Goal: Task Accomplishment & Management: Manage account settings

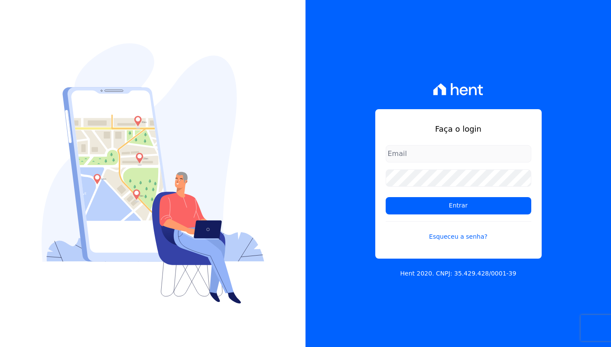
click at [474, 156] on input "email" at bounding box center [459, 153] width 146 height 17
click at [0, 347] on com-1password-button at bounding box center [0, 347] width 0 height 0
type input "davinovaes.cel@gmail.com"
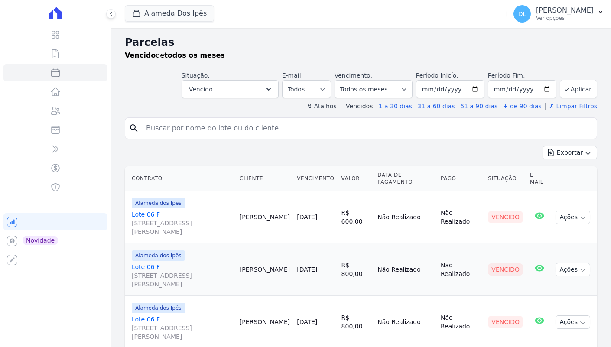
select select
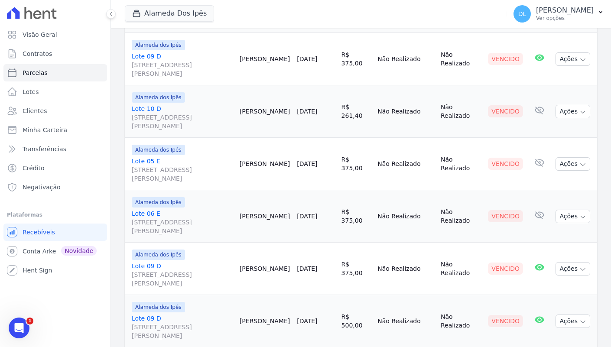
scroll to position [381, 0]
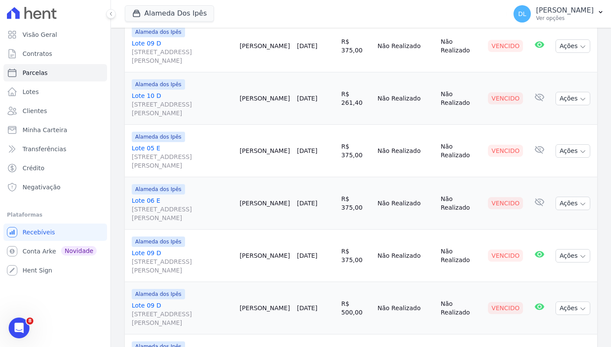
click at [154, 145] on link "Lote 05 E Av Euclides de Carvalho, 204, Quadra E Lote 05, Cacimba Nova" at bounding box center [182, 157] width 101 height 26
click at [154, 198] on link "Lote 06 E Av Euclides de Carvalho, 204, Quadra E Lote 06, Cacimba Nova" at bounding box center [182, 209] width 101 height 26
click at [51, 33] on span "Visão Geral" at bounding box center [40, 34] width 35 height 9
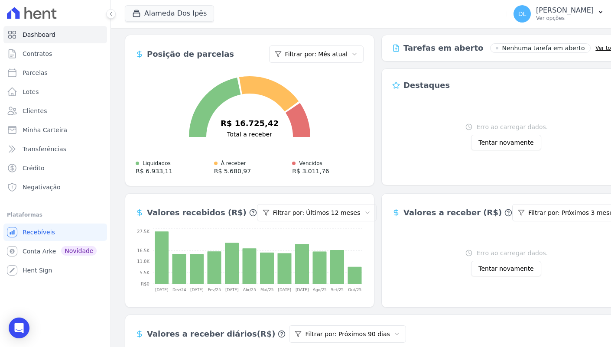
click at [498, 143] on button "Tentar novamente" at bounding box center [506, 143] width 70 height 16
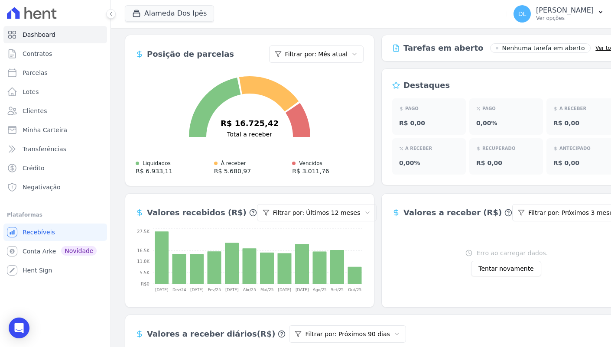
click at [516, 265] on button "Tentar novamente" at bounding box center [506, 269] width 70 height 16
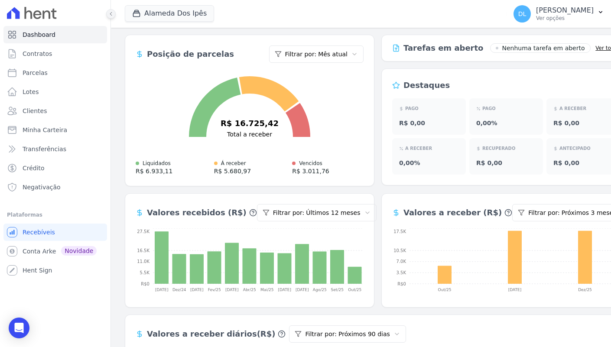
click at [113, 13] on icon at bounding box center [110, 13] width 5 height 5
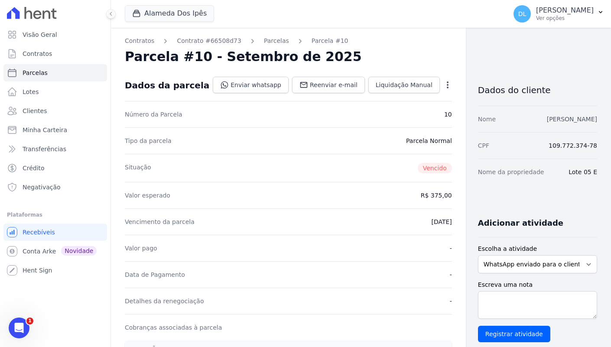
click at [579, 122] on link "Adiel Silva Gomes" at bounding box center [572, 119] width 50 height 7
click at [395, 88] on span "Liquidação Manual" at bounding box center [404, 85] width 57 height 9
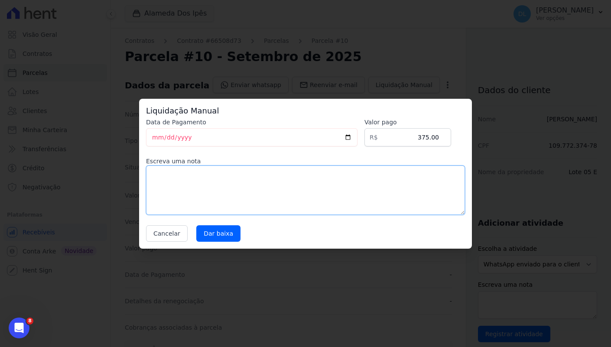
click at [314, 182] on textarea at bounding box center [305, 190] width 319 height 49
type textarea "Pago via pix, conta itau"
click at [217, 238] on input "Dar baixa" at bounding box center [218, 233] width 44 height 16
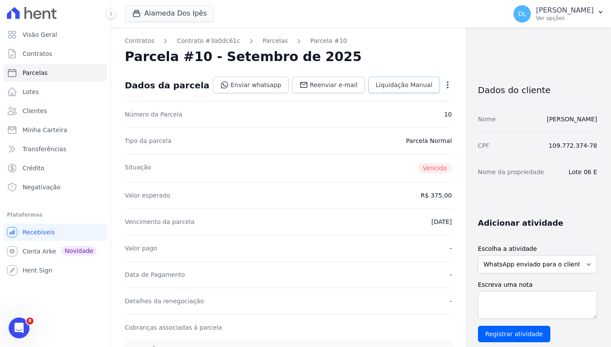
click at [385, 79] on link "Liquidação Manual" at bounding box center [404, 85] width 72 height 16
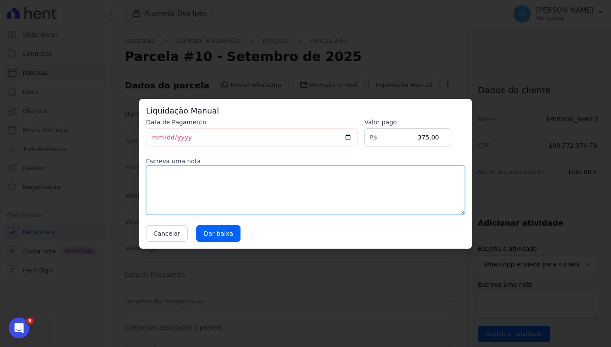
click at [363, 189] on textarea at bounding box center [305, 190] width 319 height 49
type textarea "Pago via pix, conta itau"
click at [224, 227] on input "Dar baixa" at bounding box center [218, 233] width 44 height 16
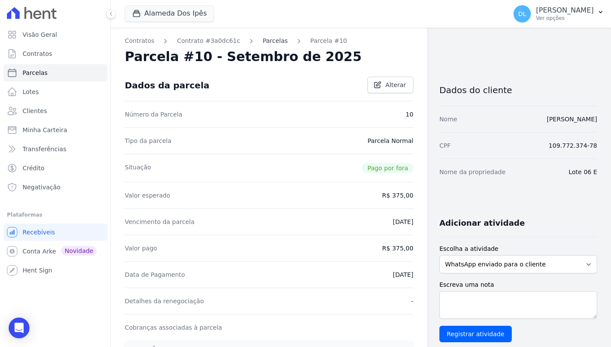
click at [272, 40] on link "Parcelas" at bounding box center [275, 40] width 25 height 9
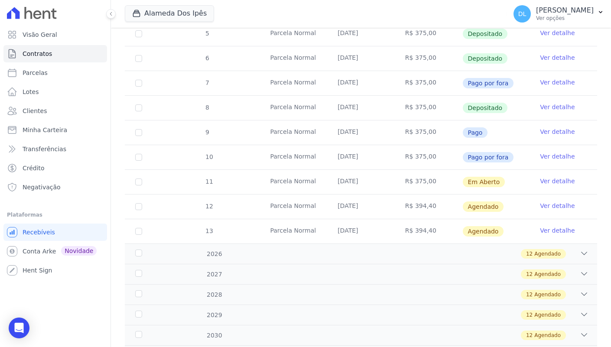
scroll to position [257, 0]
click at [562, 131] on link "Ver detalhe" at bounding box center [557, 131] width 35 height 9
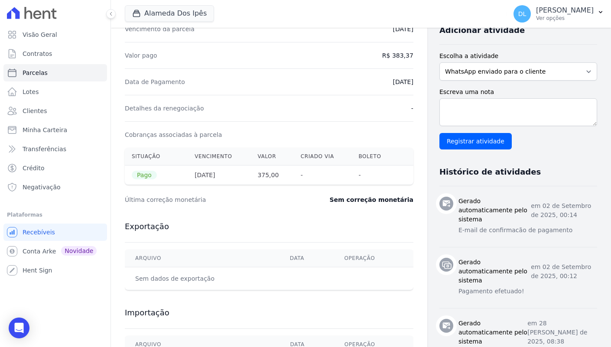
scroll to position [233, 0]
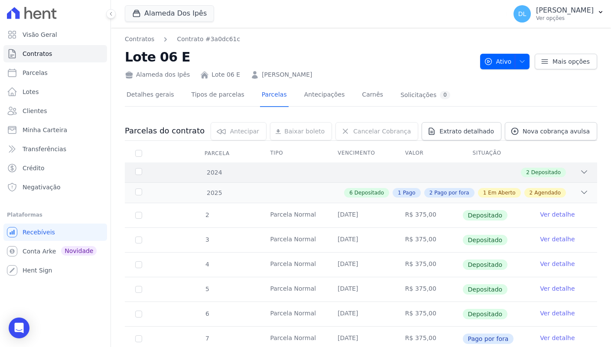
click at [416, 180] on div "2024 2 Depositado" at bounding box center [361, 173] width 473 height 20
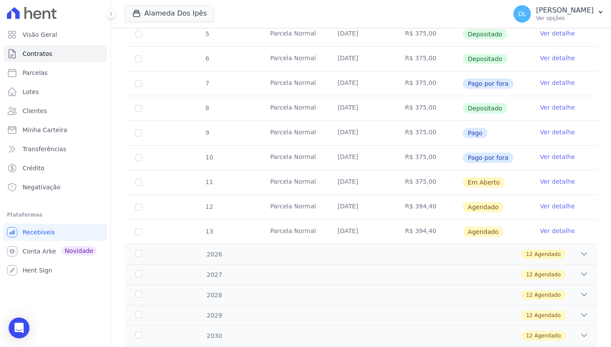
scroll to position [272, 0]
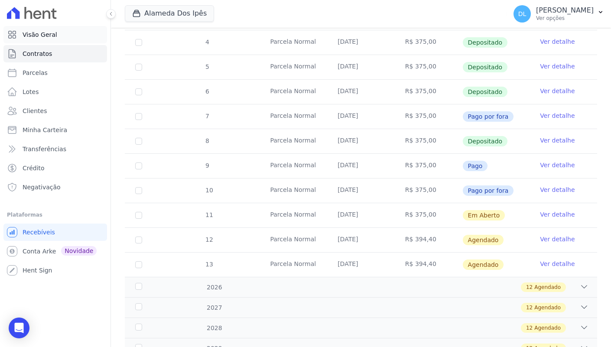
click at [39, 35] on span "Visão Geral" at bounding box center [40, 34] width 35 height 9
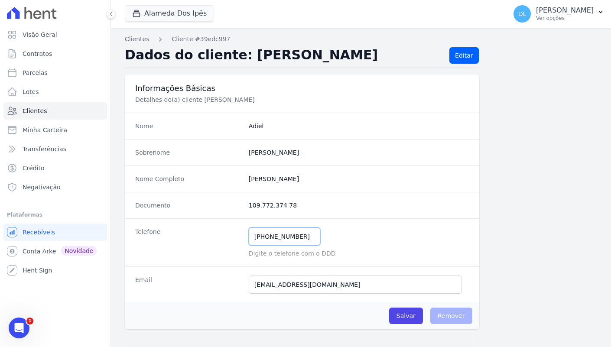
click at [273, 235] on input "(87) 99212-3283" at bounding box center [285, 237] width 72 height 18
paste input "‪+55 87 99128‑8"
type input "‪+55 87 99128‑8"
click at [277, 223] on div "Telefone ‪+55 87 99128‑8 Mensagem de SMS ainda não enviada.. Mensagem de Whatsa…" at bounding box center [302, 242] width 355 height 48
click at [277, 231] on input "‪+55 87 99128‑8" at bounding box center [285, 237] width 72 height 18
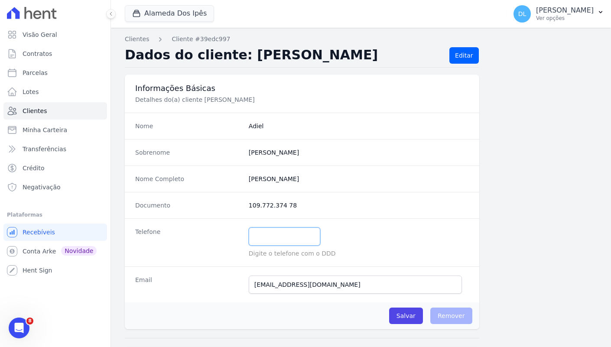
paste input "87 99128‑8989‬"
type input "87 99128‑8989‬"
click at [385, 207] on dd "109.772.374 78" at bounding box center [359, 205] width 220 height 9
click at [415, 315] on input "Salvar" at bounding box center [406, 316] width 34 height 16
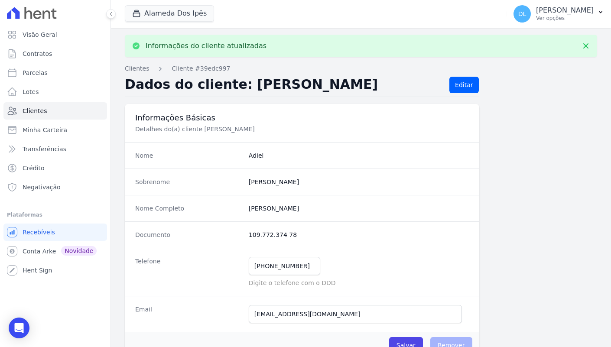
click at [420, 252] on div "Telefone (87) 99128-8989 Mensagem de SMS ainda não enviada.. Mensagem de Whatsa…" at bounding box center [302, 272] width 355 height 48
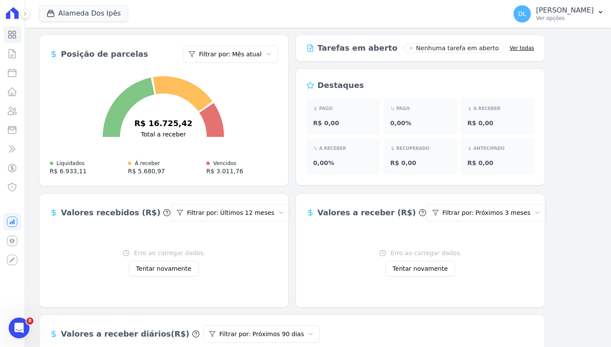
click at [280, 143] on div "Posição de parcelas Filtrar por: Mês atual R$ 16.725,42 Total a receber Liquida…" at bounding box center [164, 111] width 250 height 152
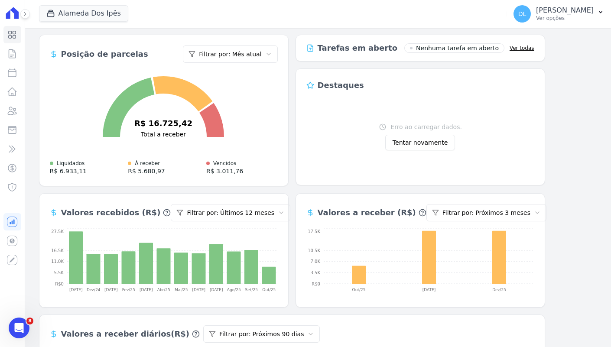
click at [293, 184] on div "Posição de parcelas Filtrar por: Mês atual R$ 16.725,42 Total a receber Liquida…" at bounding box center [292, 111] width 506 height 152
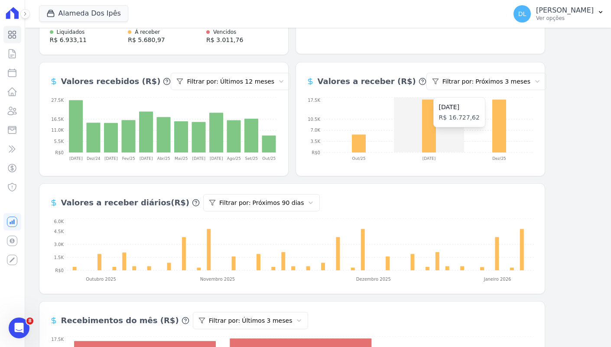
scroll to position [42, 0]
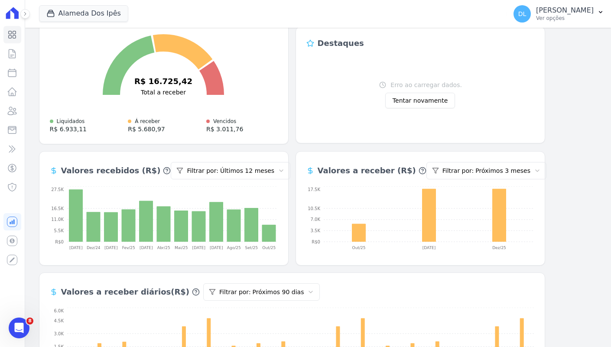
click at [432, 99] on button "Tentar novamente" at bounding box center [420, 101] width 70 height 16
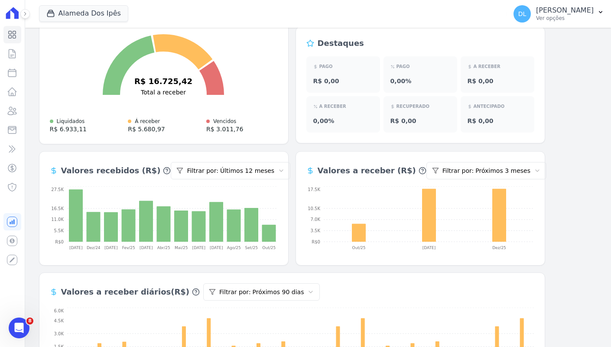
scroll to position [0, 0]
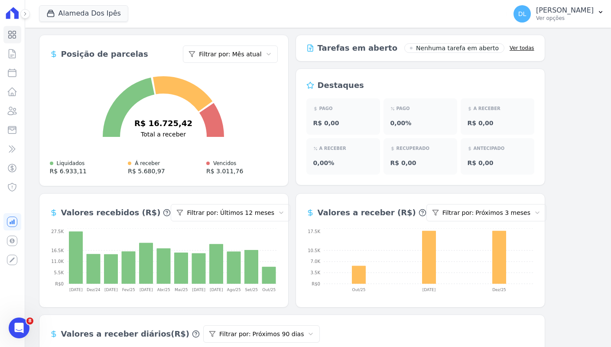
click at [518, 50] on link "Ver todas" at bounding box center [522, 48] width 25 height 7
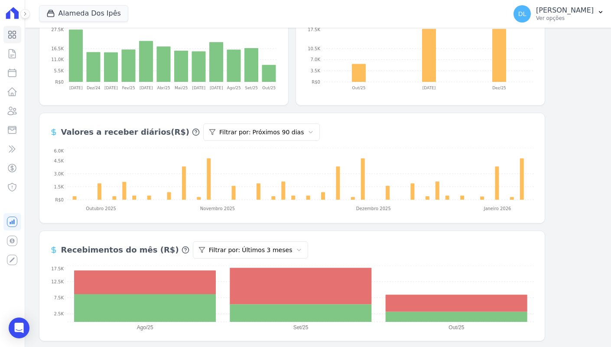
scroll to position [203, 0]
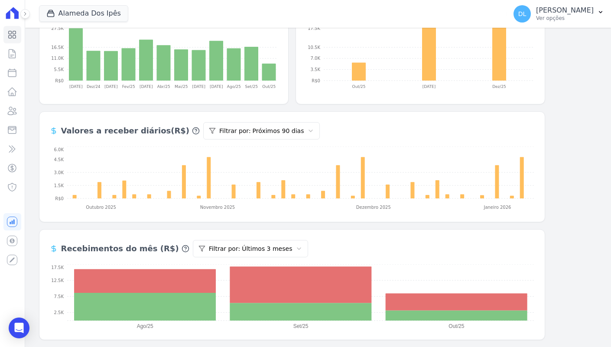
click at [253, 248] on html "Dashboard Contratos Parcelas Lotes Clientes Minha Carteira Transferências Crédi…" at bounding box center [305, 173] width 611 height 347
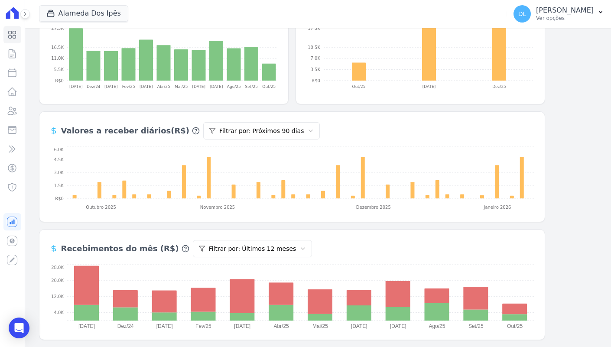
click at [579, 242] on div "Posição de parcelas Filtrar por: Mês atual R$ 16.725,42 Total a receber Liquida…" at bounding box center [318, 85] width 558 height 509
click at [599, 268] on div "Posição de parcelas Filtrar por: Mês atual R$ 16.725,42 Total a receber Liquida…" at bounding box center [318, 85] width 586 height 523
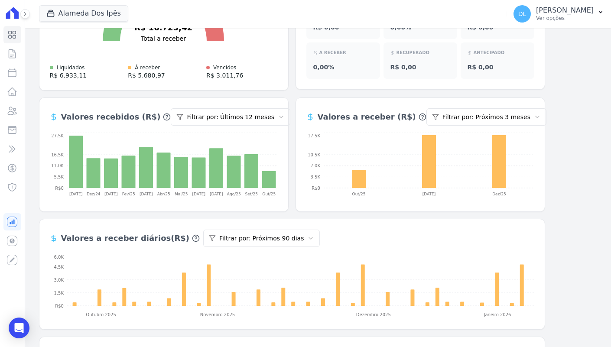
scroll to position [92, 0]
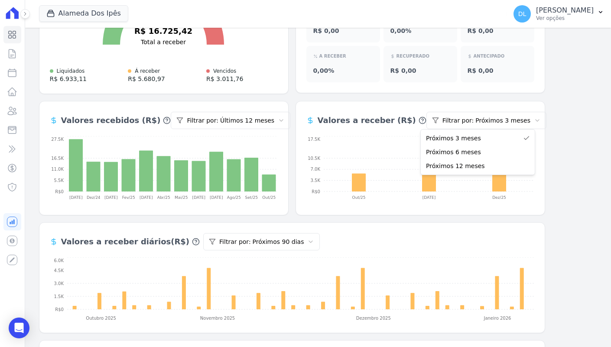
click at [482, 125] on html "Dashboard Contratos Parcelas Lotes Clientes Minha Carteira Transferências Crédi…" at bounding box center [305, 173] width 611 height 347
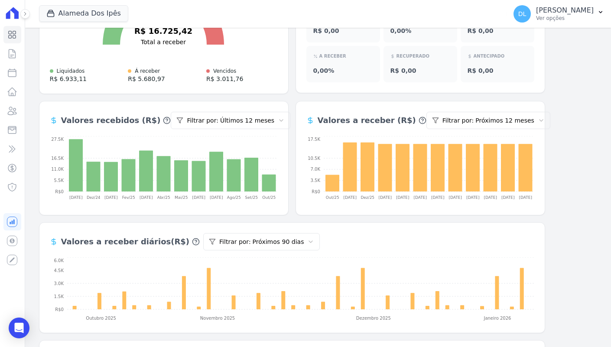
click at [585, 166] on div "Posição de parcelas Filtrar por: Mês atual R$ 16.725,42 Total a receber Liquida…" at bounding box center [318, 196] width 558 height 509
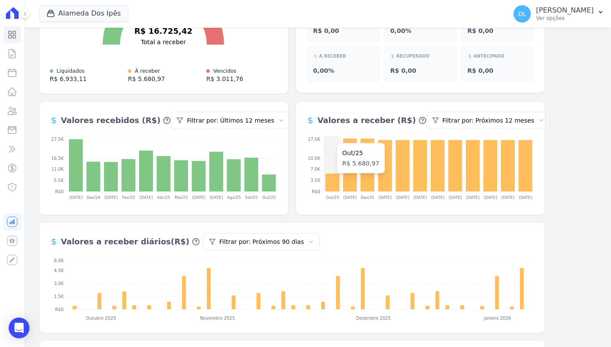
scroll to position [0, 0]
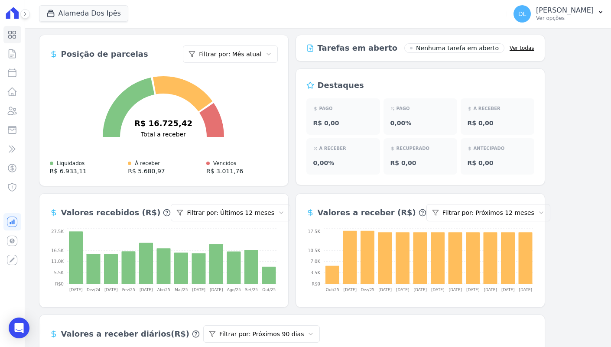
click at [301, 185] on div "Destaques PAGO R$ 0,00 PAGO 0,00% A RECEBER R$ 0,00 A RECEBER 0,00% RECUPERADO …" at bounding box center [421, 126] width 250 height 117
click at [248, 49] on html "Dashboard Contratos Parcelas Lotes Clientes Minha Carteira Transferências Crédi…" at bounding box center [305, 173] width 611 height 347
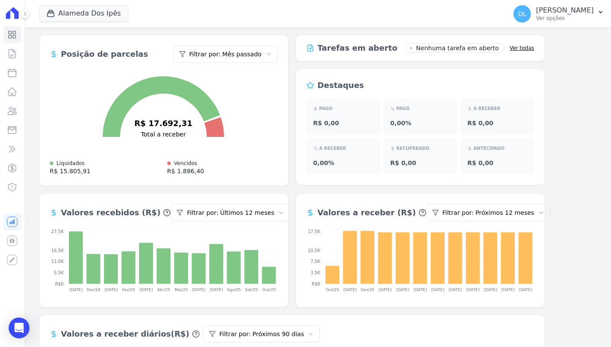
click at [603, 151] on div "Posição de parcelas Filtrar por: Mês passado R$ 17.692,31 Total a receber Liqui…" at bounding box center [318, 289] width 586 height 523
click at [27, 17] on button at bounding box center [25, 14] width 10 height 10
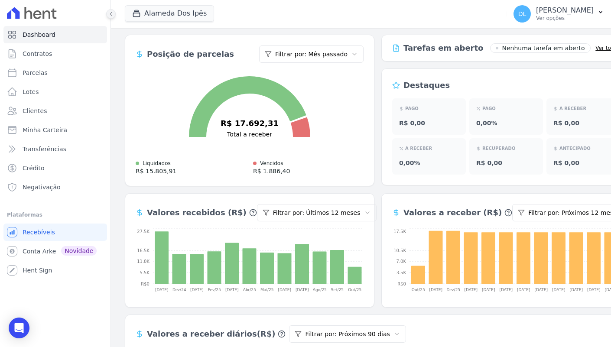
click at [114, 17] on button at bounding box center [111, 14] width 10 height 10
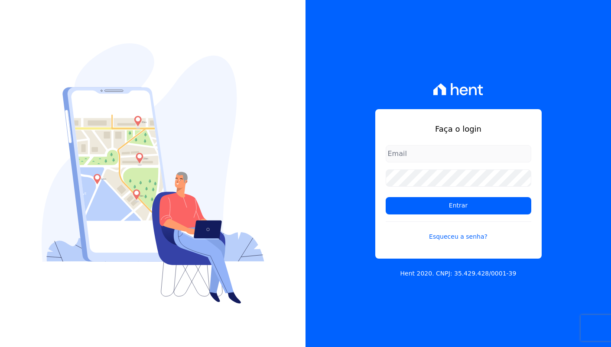
click at [0, 347] on com-1password-button at bounding box center [0, 347] width 0 height 0
type input "davinovaes.cel@gmail.com"
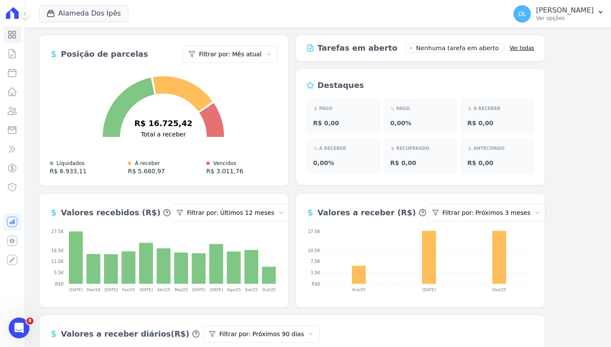
click at [69, 174] on span "R$ 6.933,11" at bounding box center [86, 171] width 72 height 9
click at [191, 185] on div "Posição de parcelas Filtrar por: Mês atual R$ 16.725,42 Total a receber Liquida…" at bounding box center [164, 111] width 250 height 152
click at [278, 103] on div "Posição de parcelas Filtrar por: Mês atual R$ 16.725,42 Total a receber Liquida…" at bounding box center [164, 111] width 250 height 152
